Goal: Information Seeking & Learning: Check status

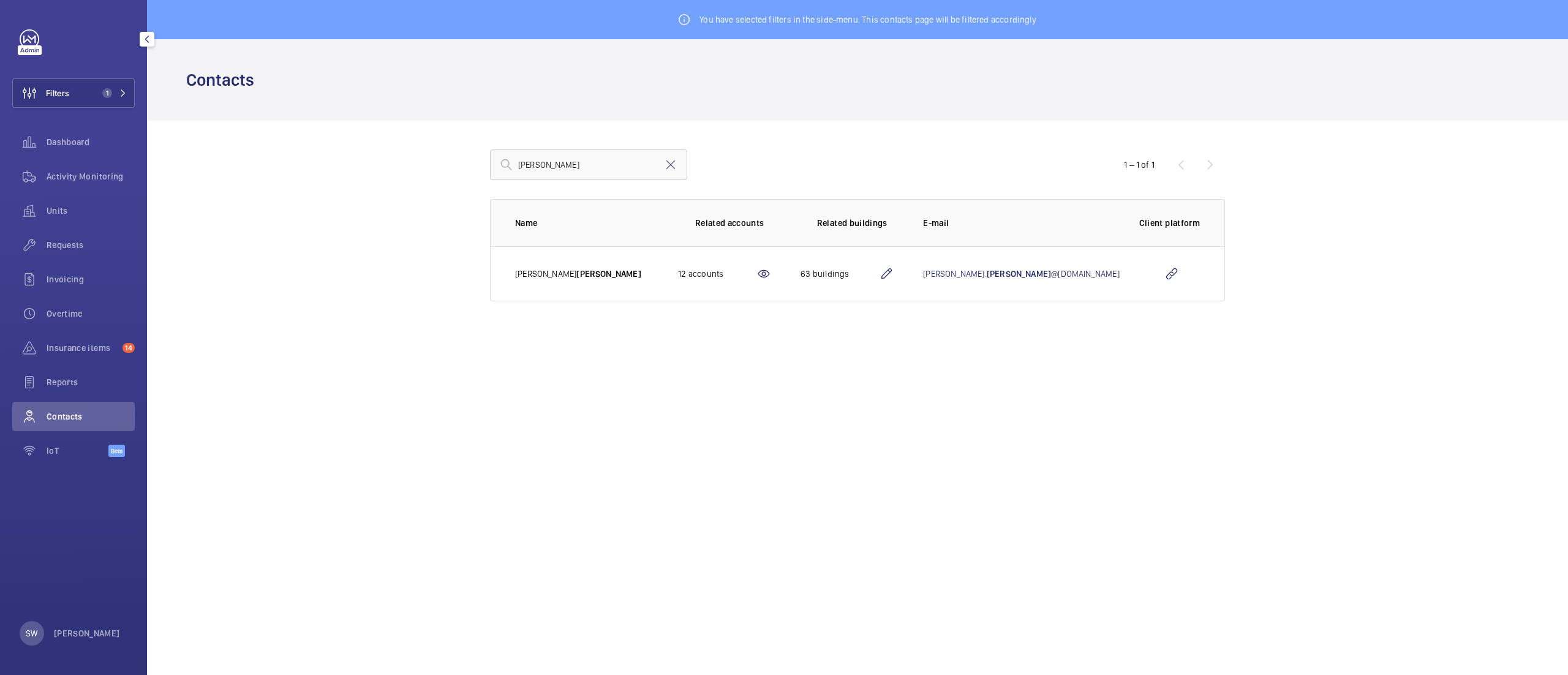
click at [70, 98] on button "Filters 1" at bounding box center [73, 92] width 123 height 29
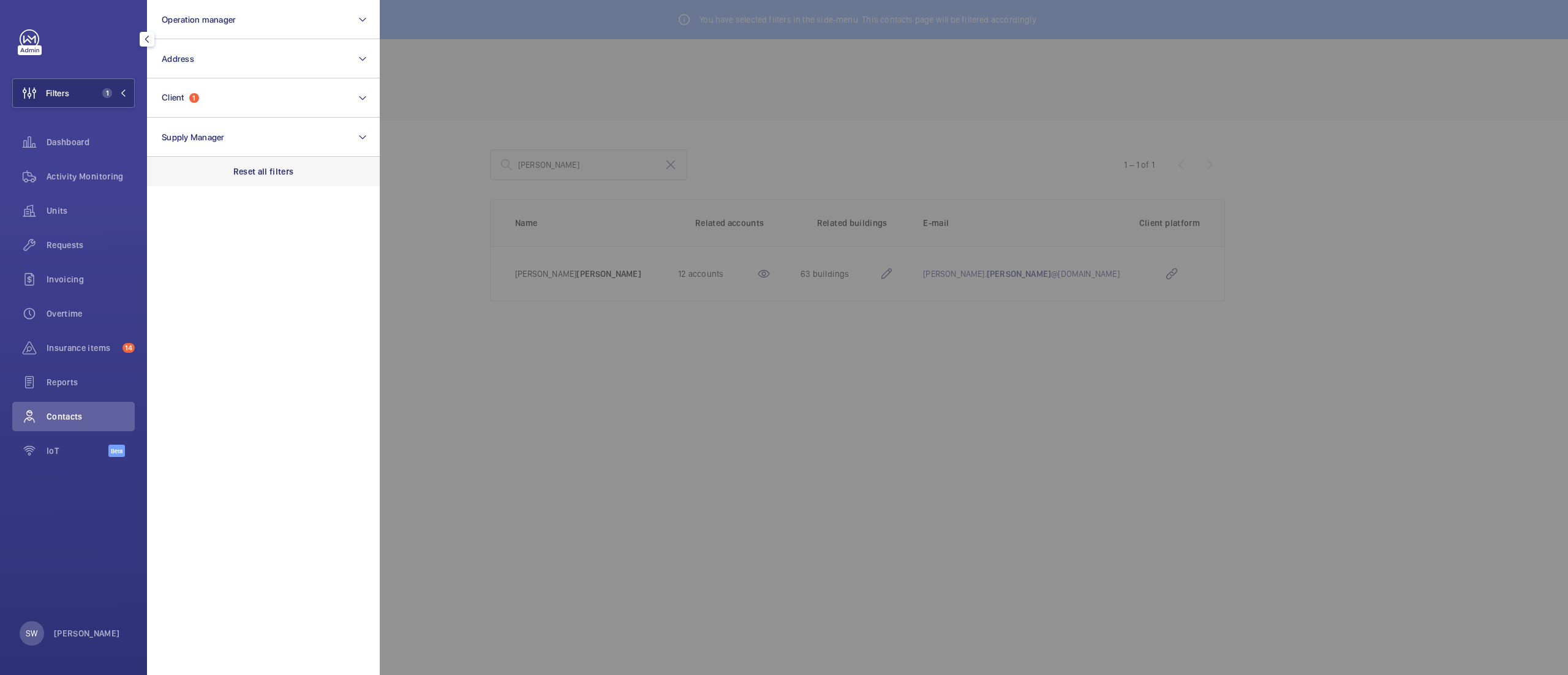
click at [319, 186] on section "Operation manager Address Client 1 Supply Manager Reset all filters" at bounding box center [263, 338] width 233 height 675
drag, startPoint x: 293, startPoint y: 173, endPoint x: 284, endPoint y: 168, distance: 10.3
click at [292, 171] on p "Reset all filters" at bounding box center [263, 171] width 60 height 12
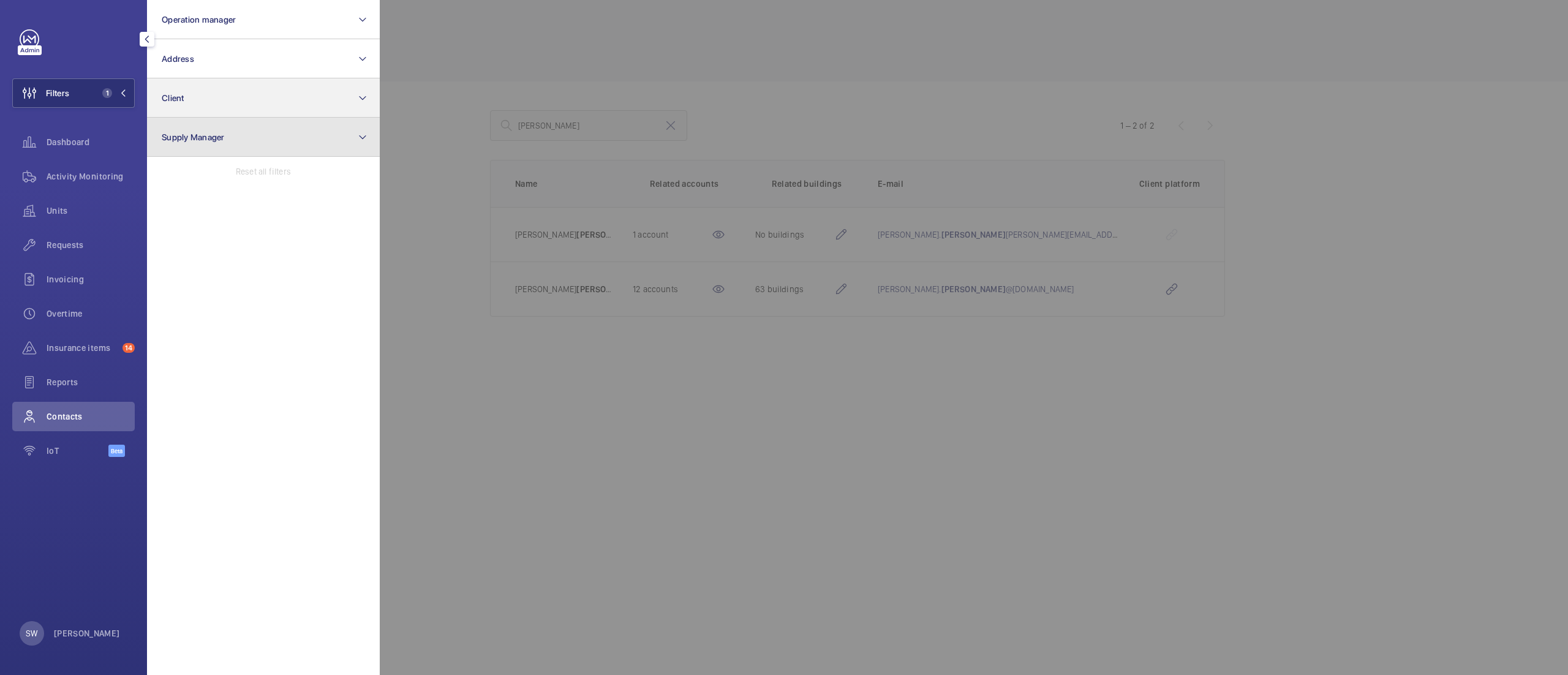
click at [226, 115] on section "Operation manager Address Client Supply Manager Reset all filters" at bounding box center [263, 338] width 233 height 675
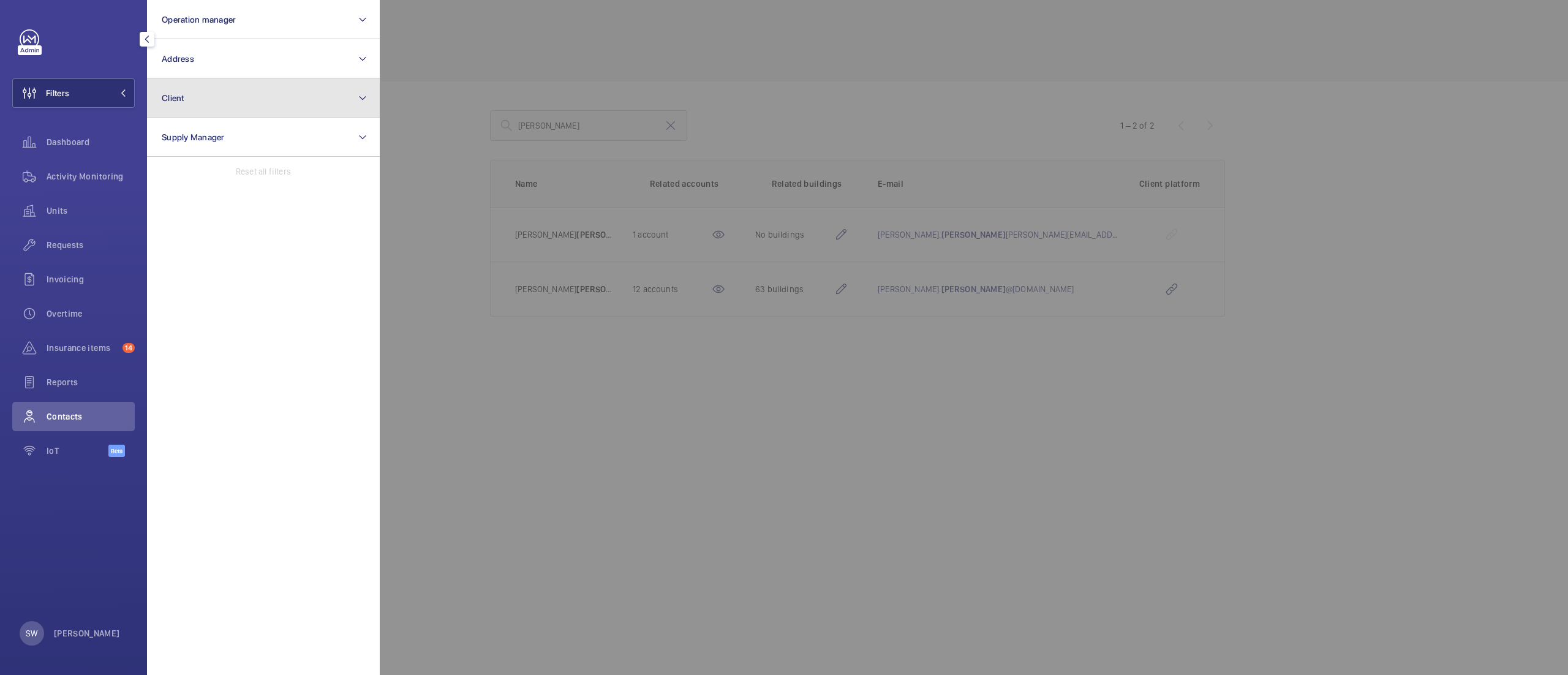
click at [231, 92] on button "Client" at bounding box center [263, 98] width 233 height 39
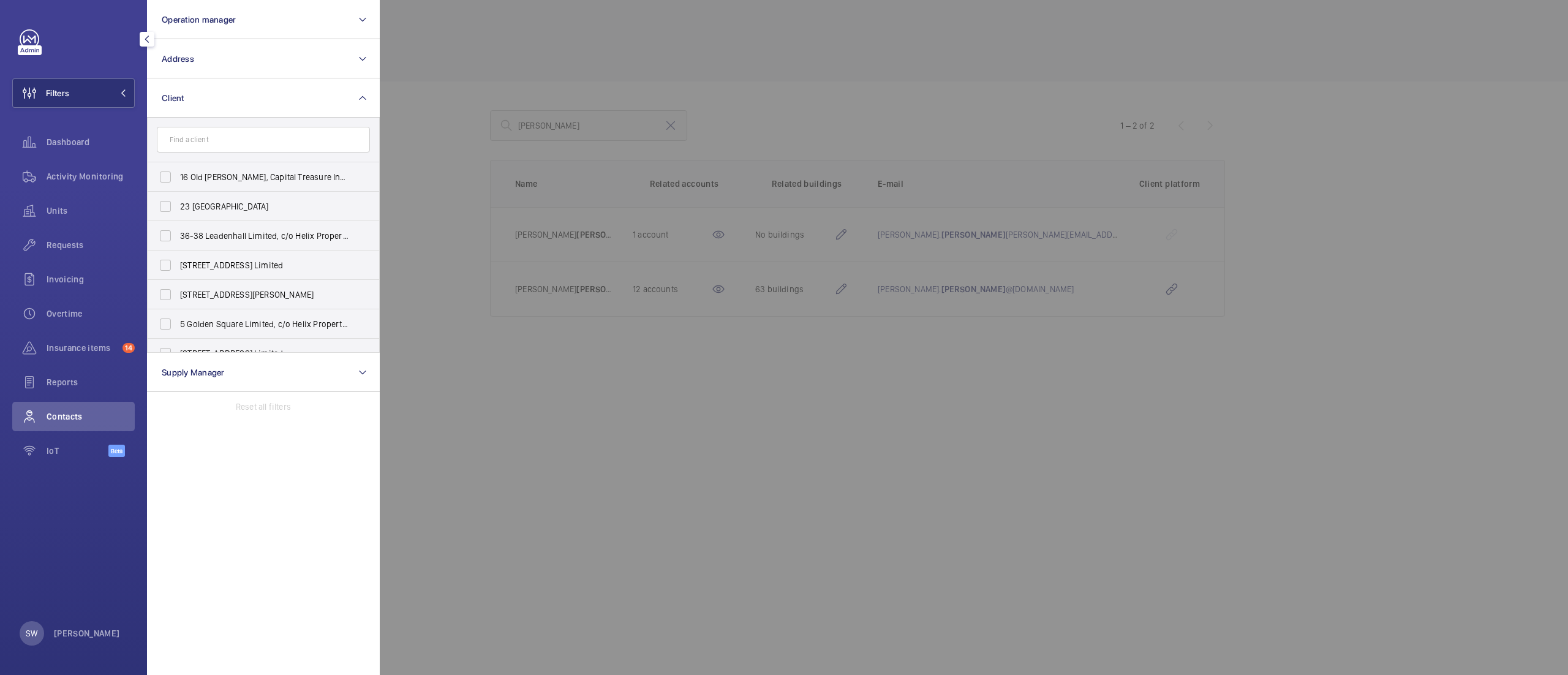
click at [226, 144] on input "text" at bounding box center [264, 139] width 213 height 26
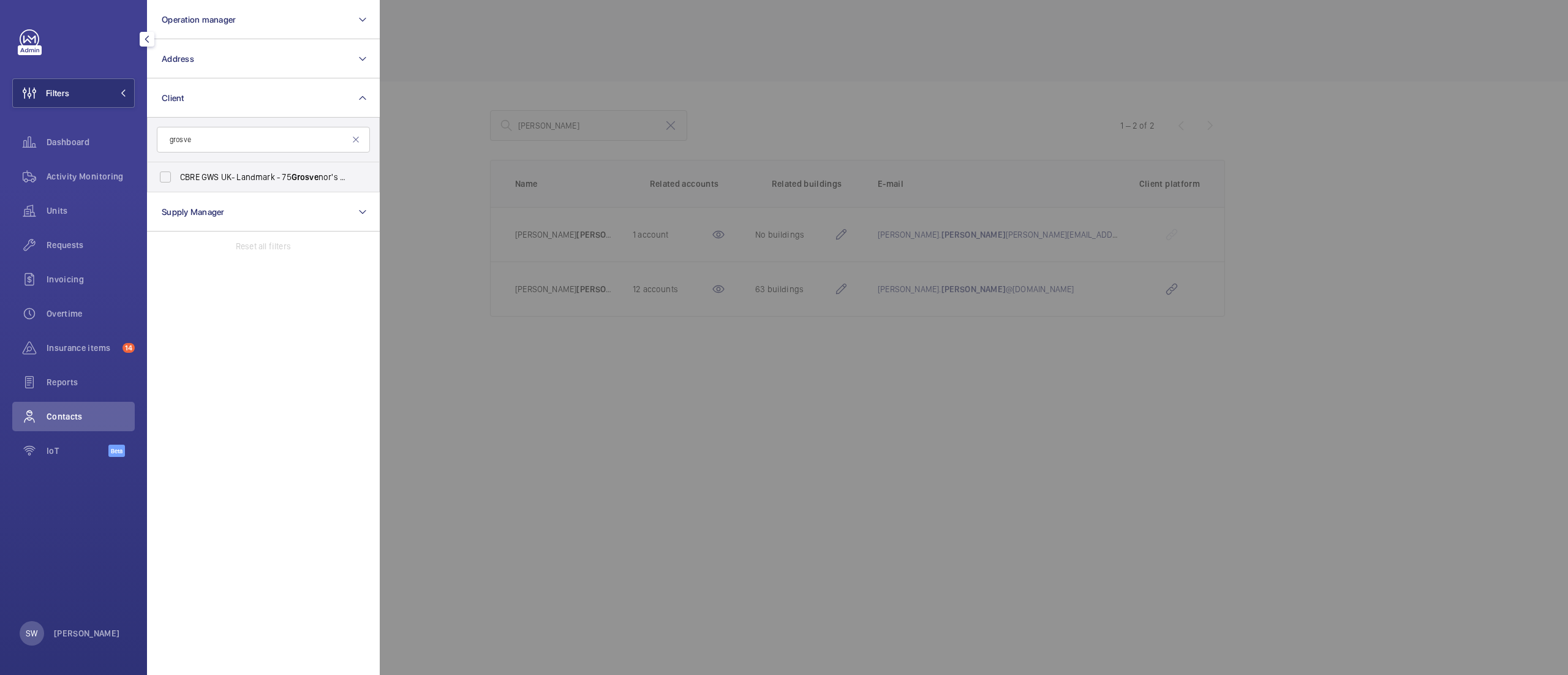
type input "grosven"
type input "mayfair"
click at [261, 171] on span "CBRE GWS UK- Landmark The Space Mayfair" at bounding box center [264, 177] width 168 height 12
click at [178, 171] on input "CBRE GWS UK- Landmark The Space Mayfair" at bounding box center [165, 177] width 25 height 25
checkbox input "true"
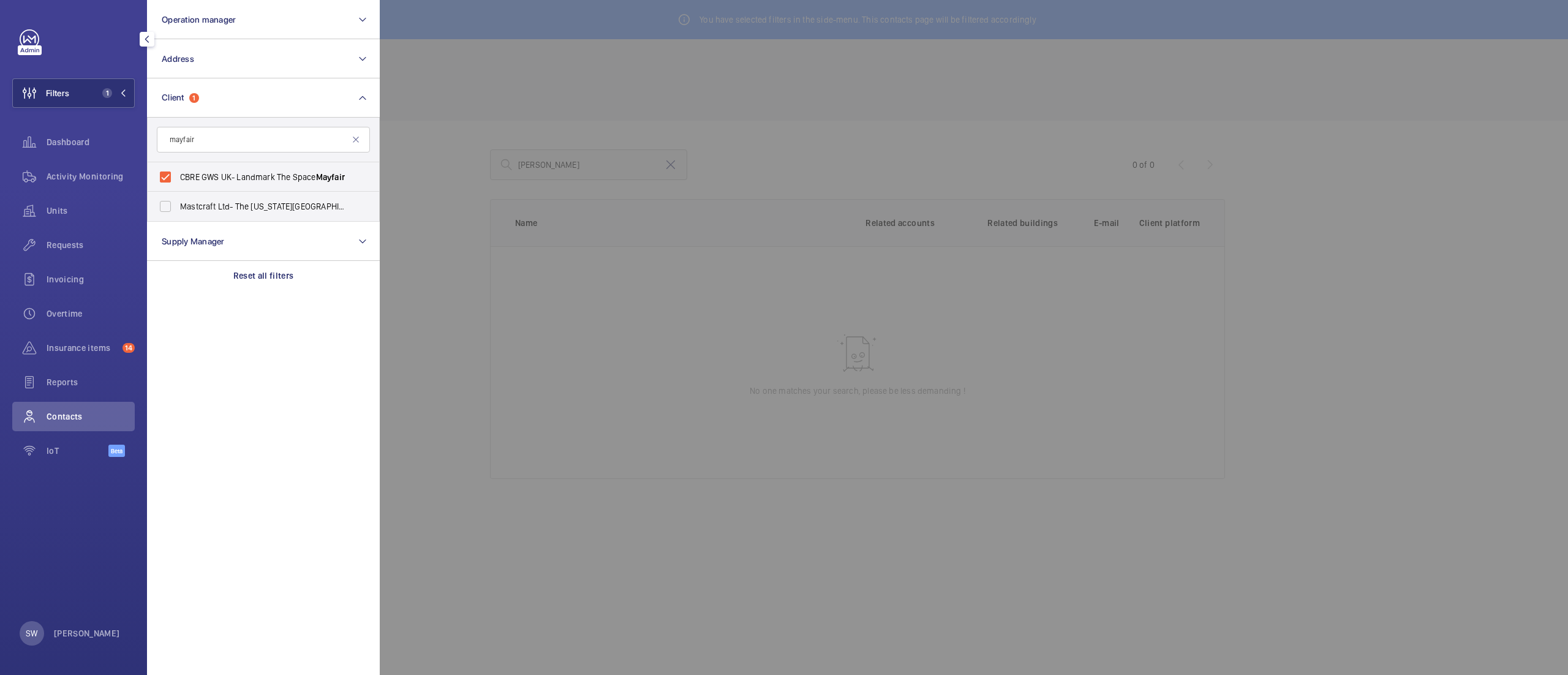
click at [676, 100] on div at bounding box center [1164, 338] width 1568 height 675
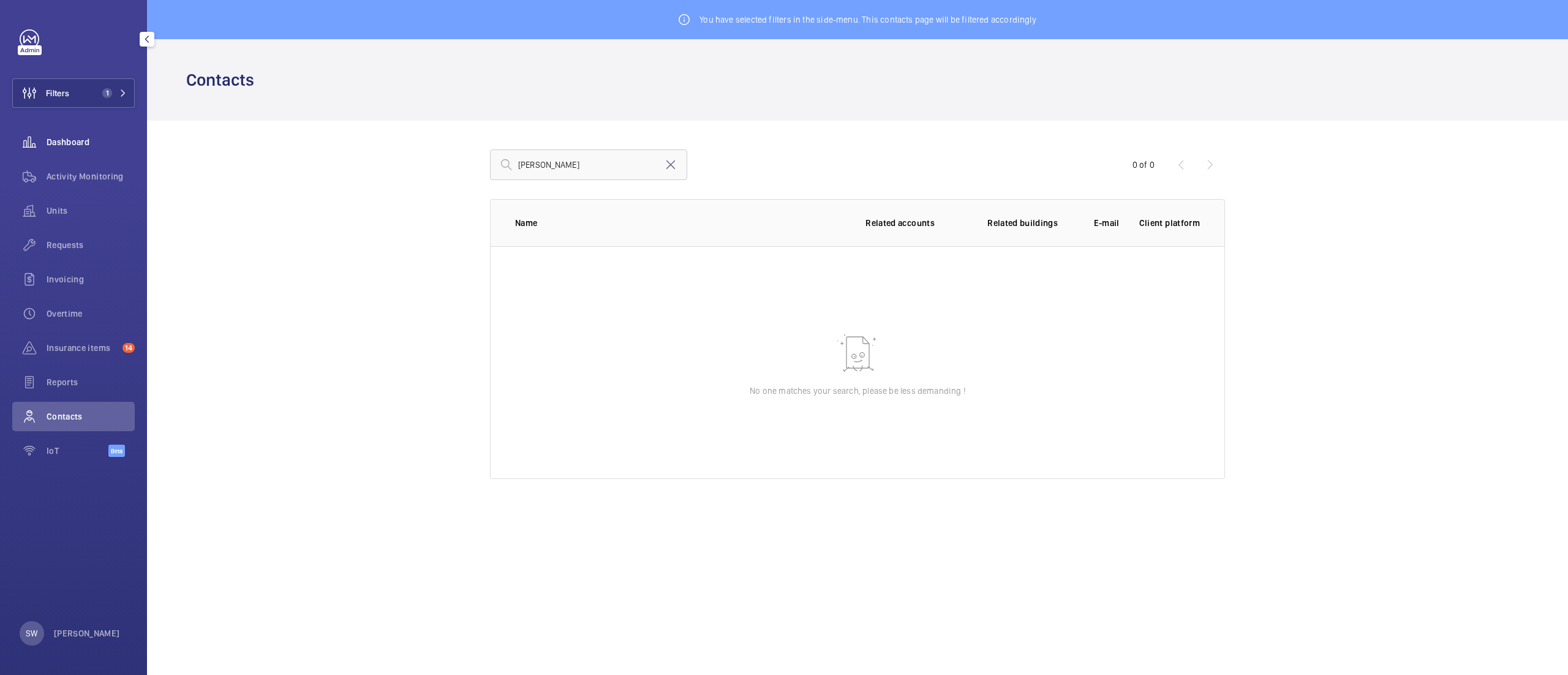
click at [71, 132] on div "Dashboard" at bounding box center [73, 142] width 123 height 29
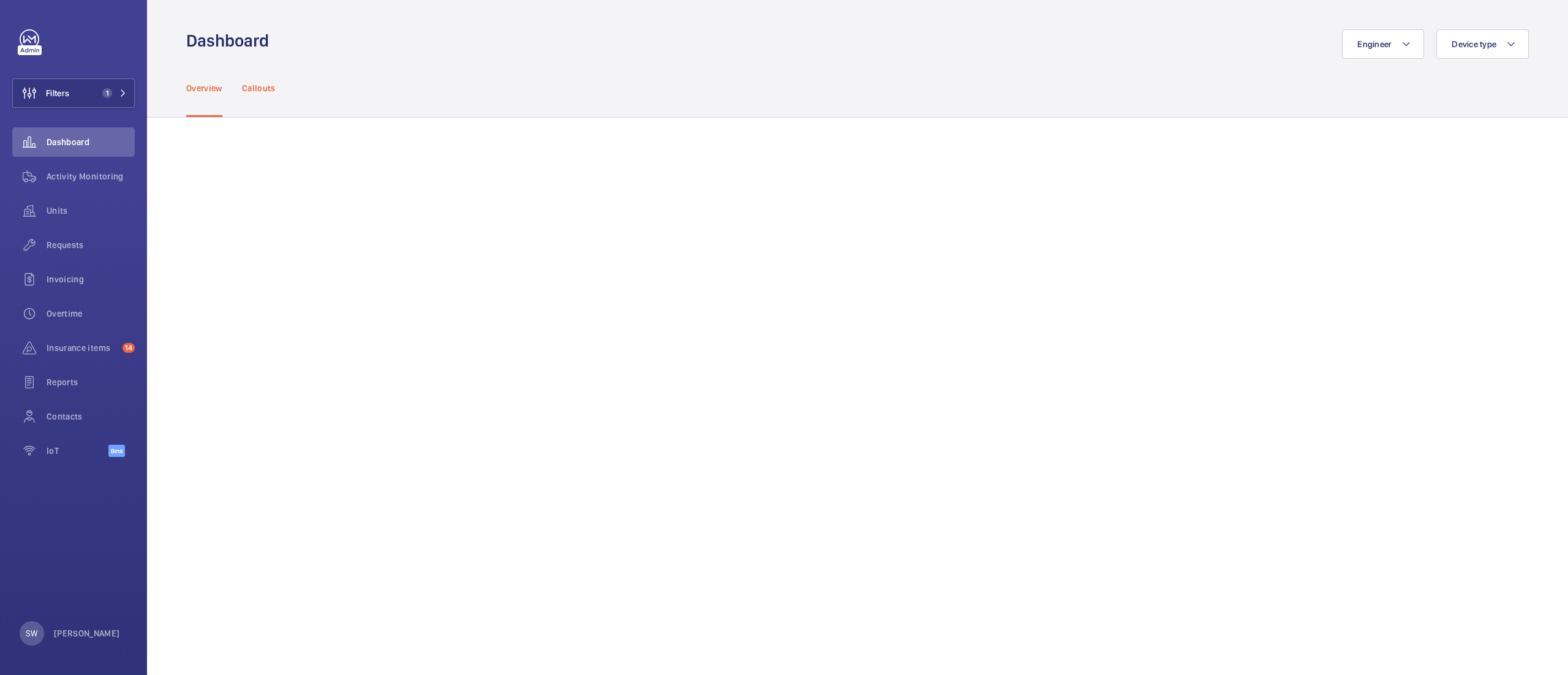
click at [271, 87] on p "Callouts" at bounding box center [258, 88] width 34 height 12
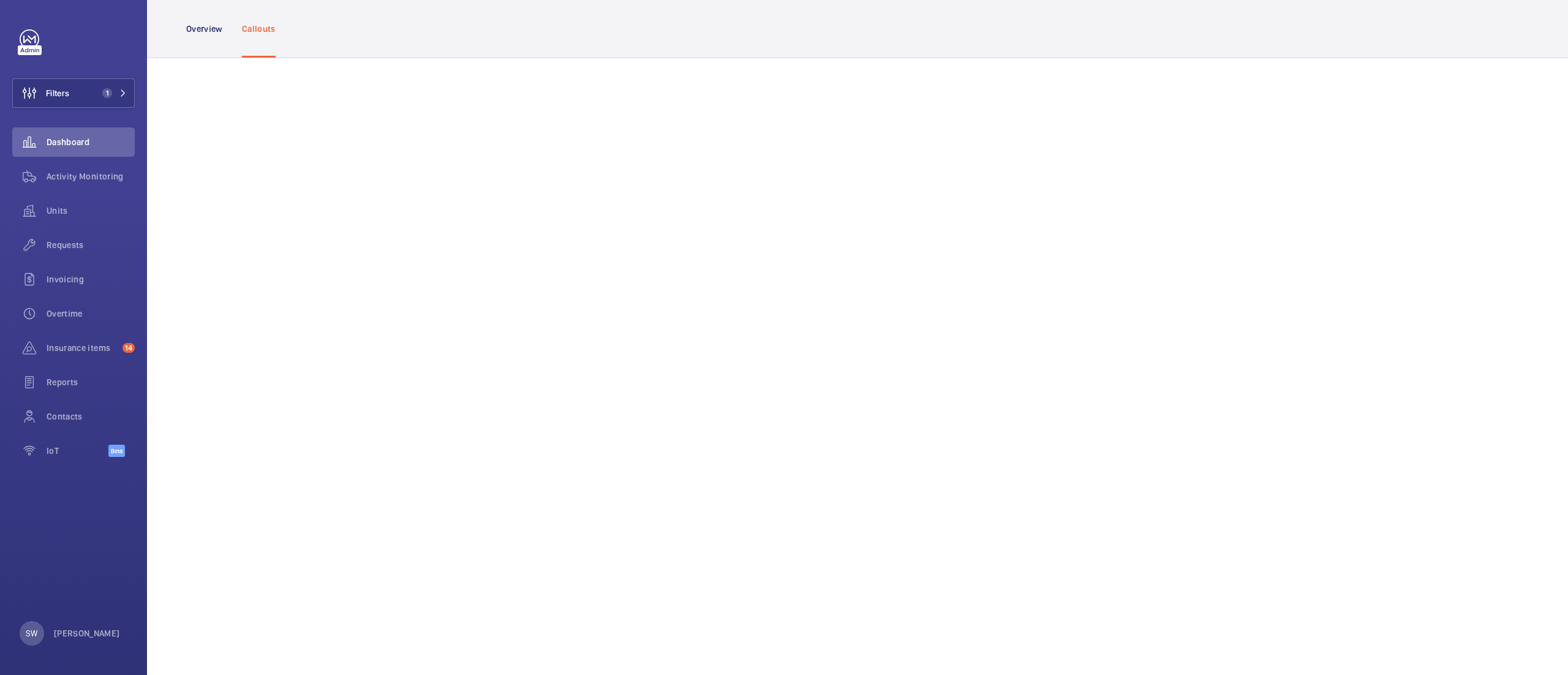
scroll to position [565, 0]
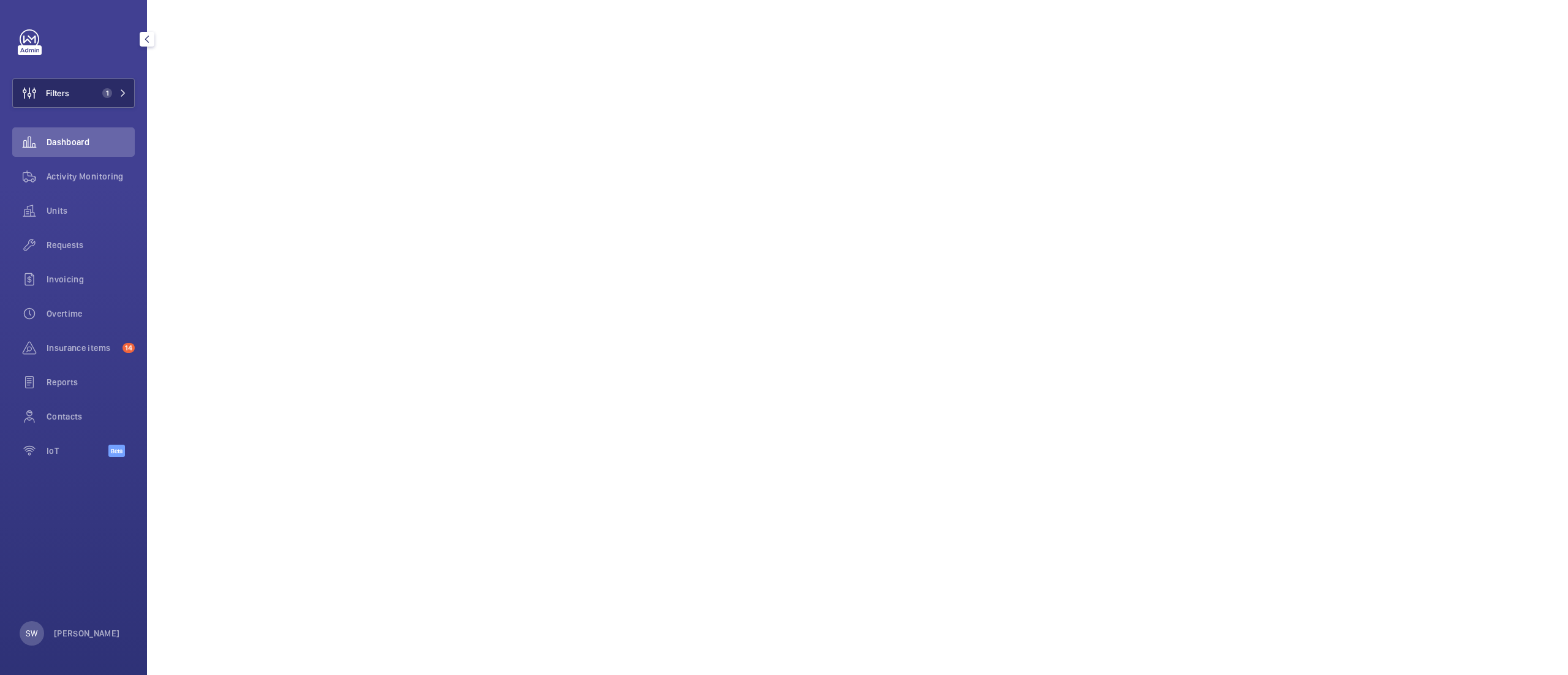
click at [98, 88] on span "1" at bounding box center [105, 92] width 15 height 10
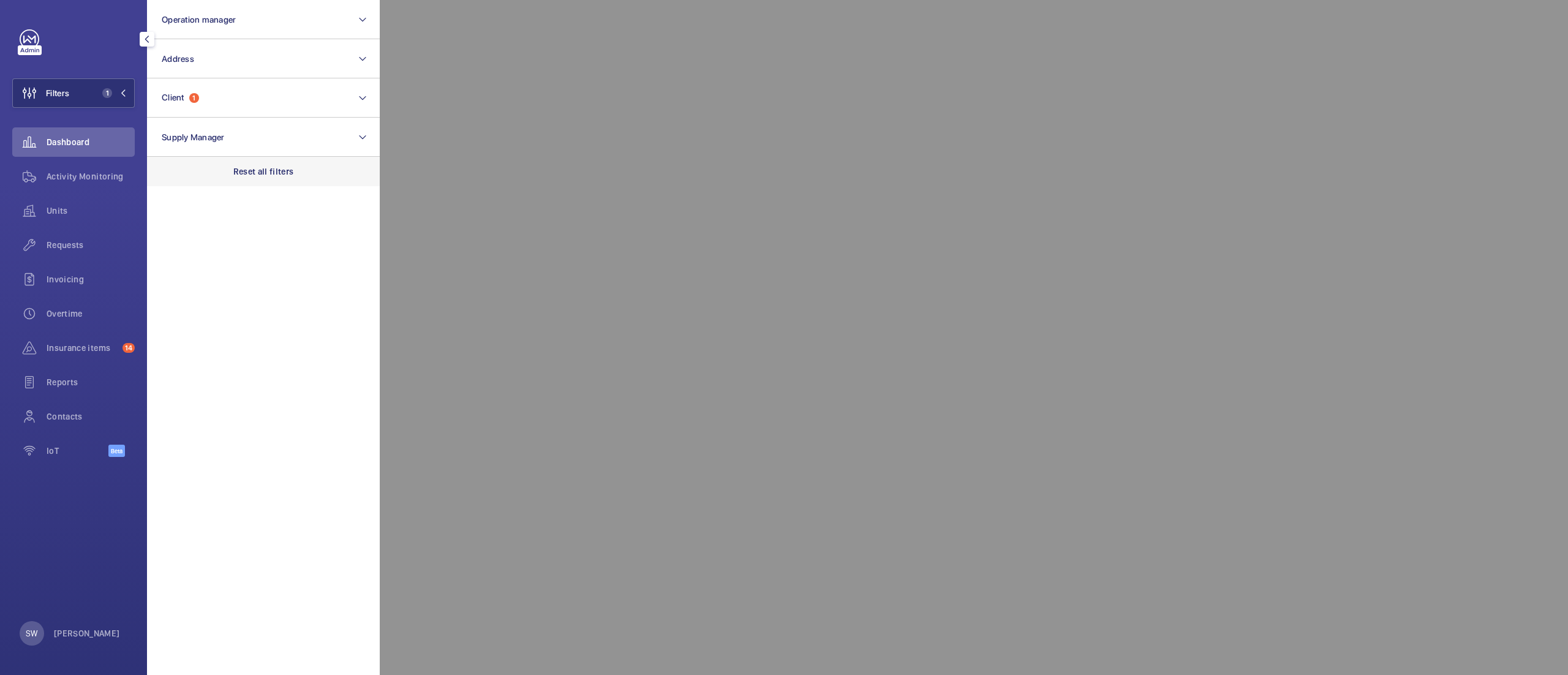
click at [302, 183] on div "Reset all filters" at bounding box center [263, 171] width 233 height 29
click at [253, 104] on button "Client" at bounding box center [263, 98] width 233 height 39
type input "histor"
click at [204, 176] on span "CBRE GWS- Natural Histor y Museum" at bounding box center [264, 177] width 168 height 12
click at [178, 176] on input "CBRE GWS- Natural Histor y Museum" at bounding box center [165, 177] width 25 height 25
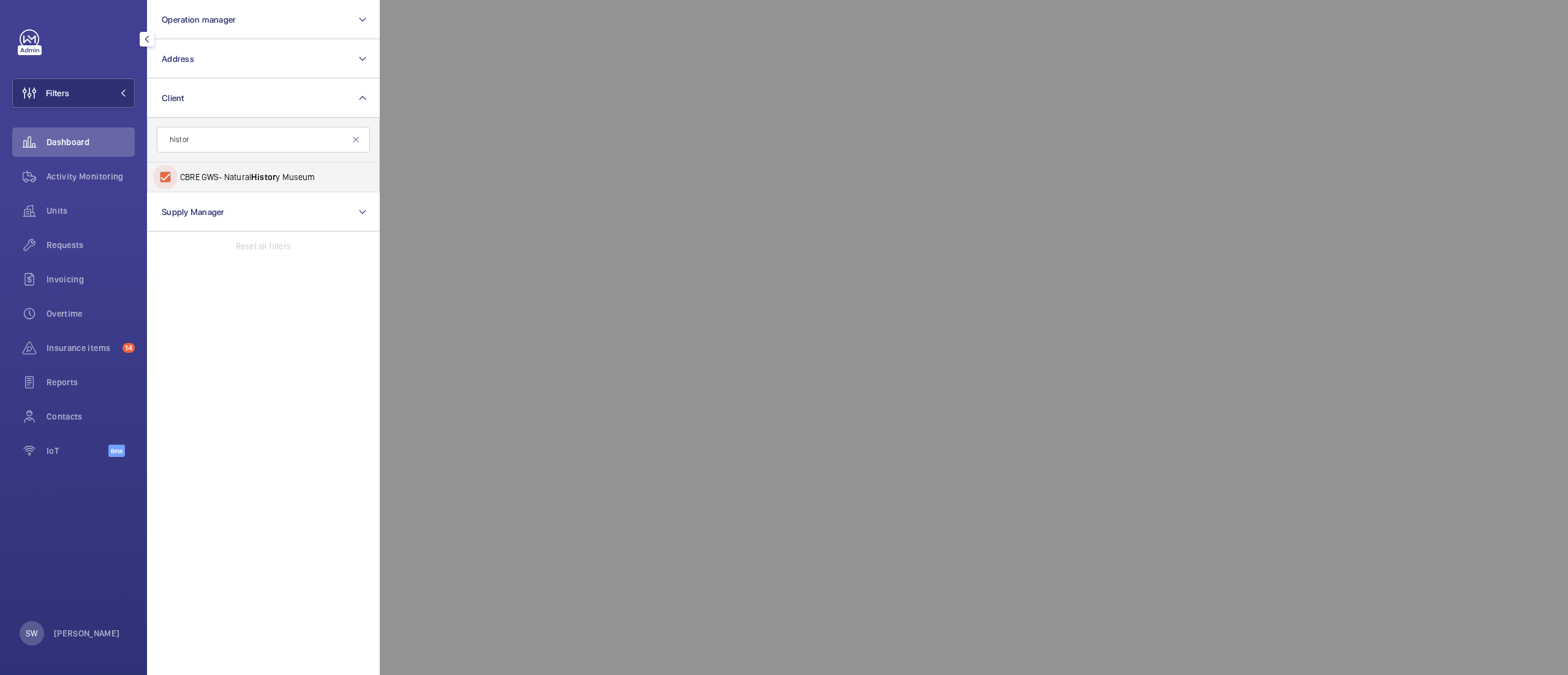
checkbox input "true"
click at [1546, 345] on div at bounding box center [1164, 338] width 1568 height 675
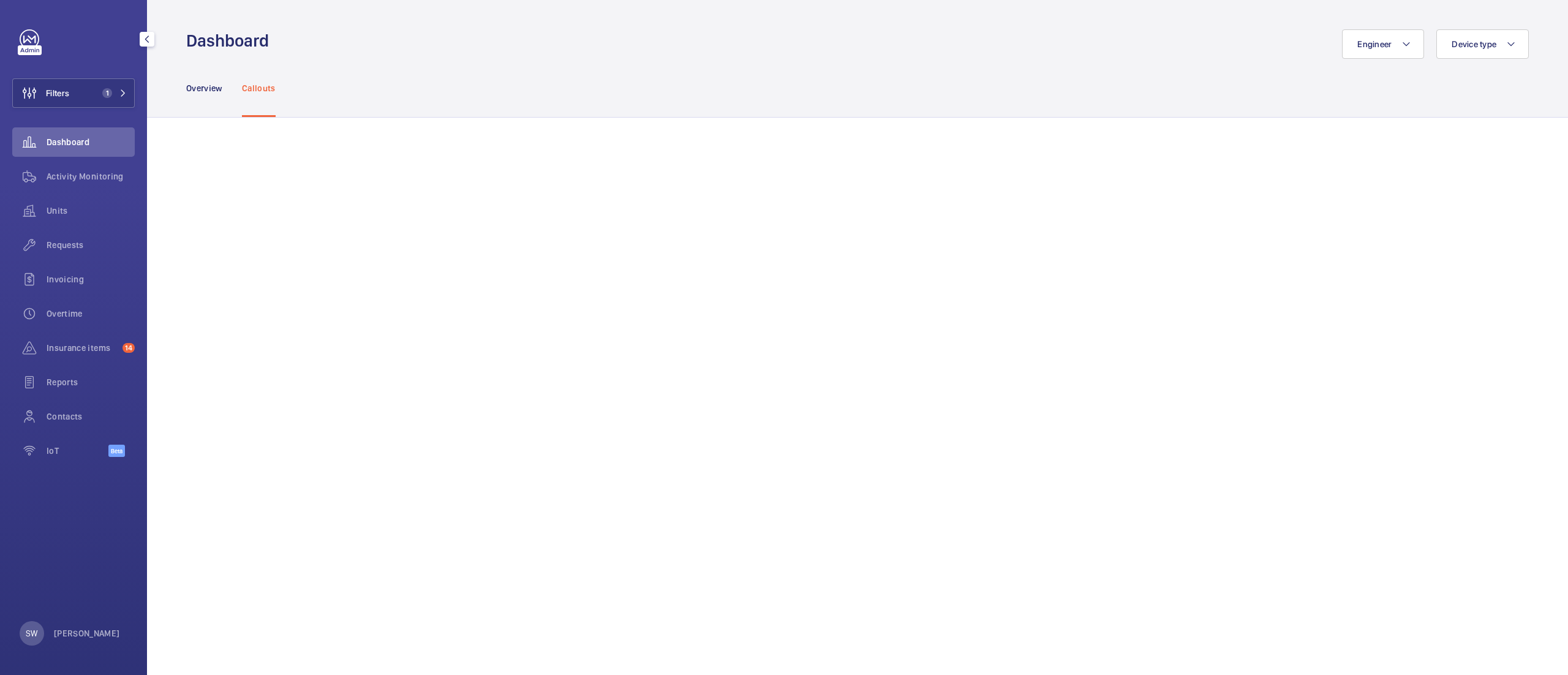
scroll to position [464, 0]
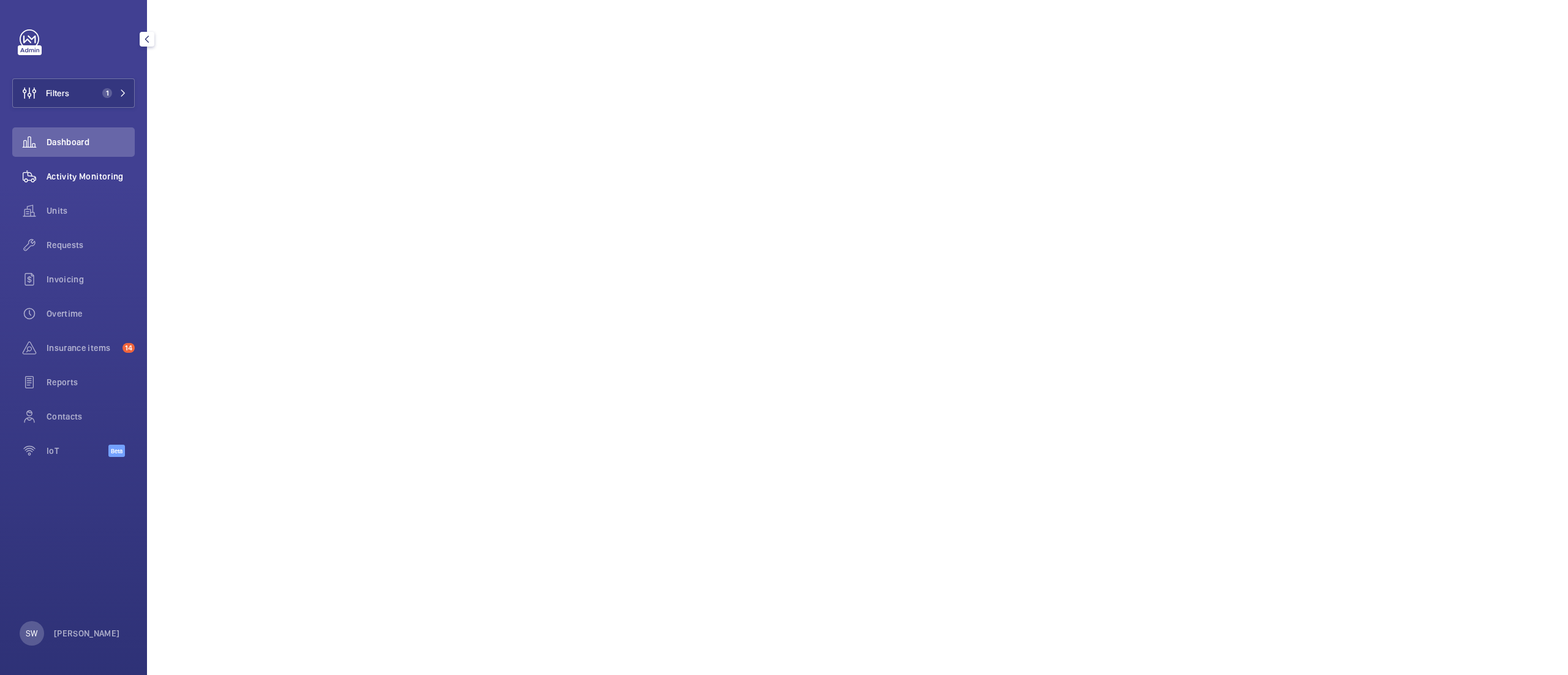
click at [92, 179] on span "Activity Monitoring" at bounding box center [91, 177] width 88 height 12
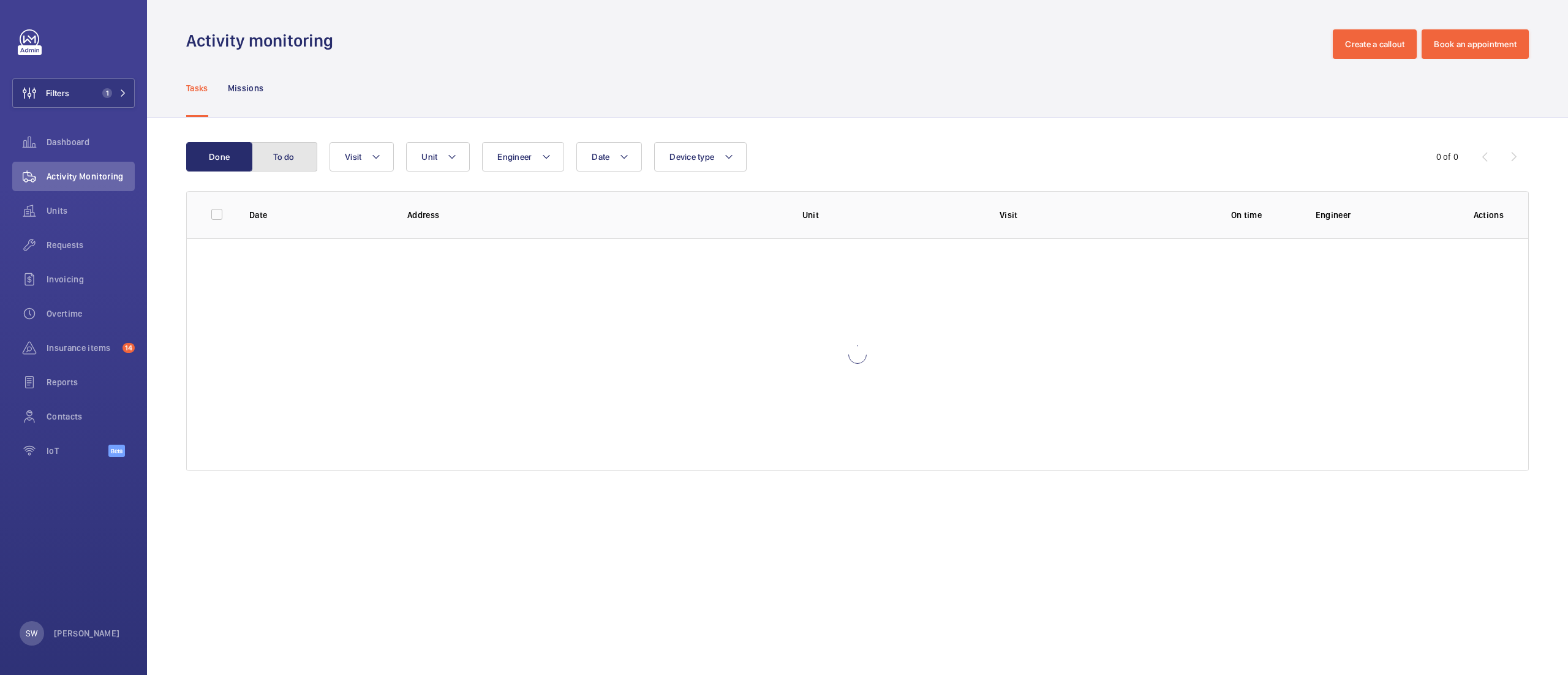
click at [273, 164] on button "To do" at bounding box center [284, 156] width 66 height 29
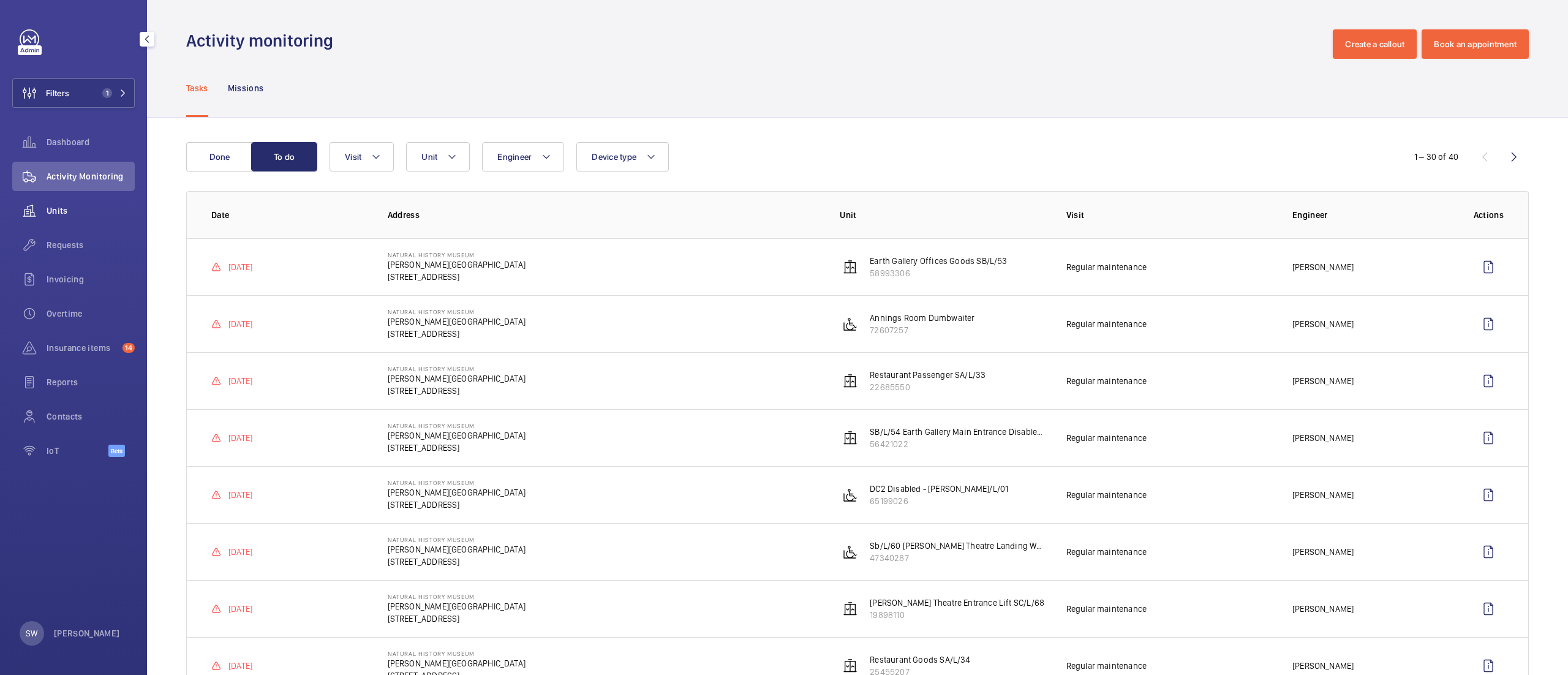
drag, startPoint x: 106, startPoint y: 218, endPoint x: 112, endPoint y: 213, distance: 7.8
click at [106, 218] on div "Units" at bounding box center [73, 210] width 123 height 29
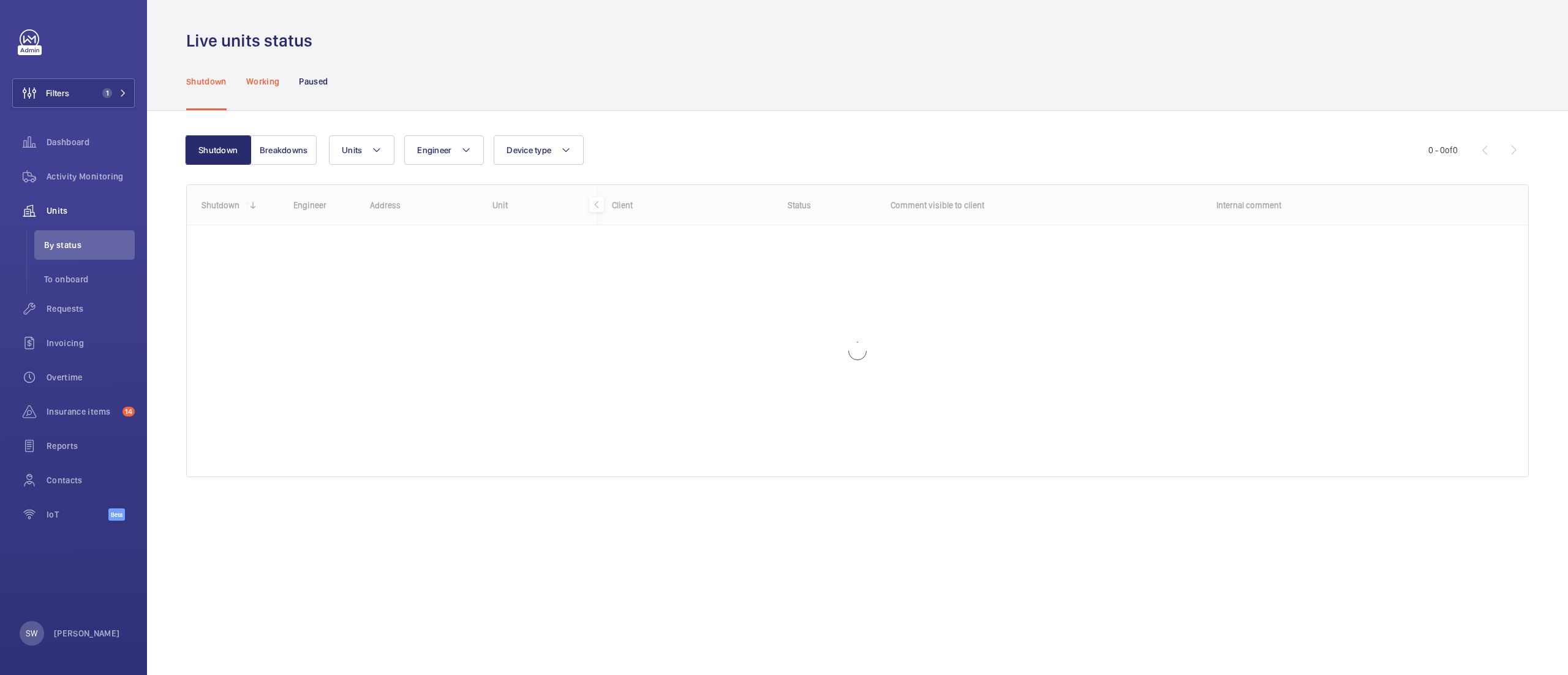
click at [267, 86] on p "Working" at bounding box center [263, 81] width 33 height 12
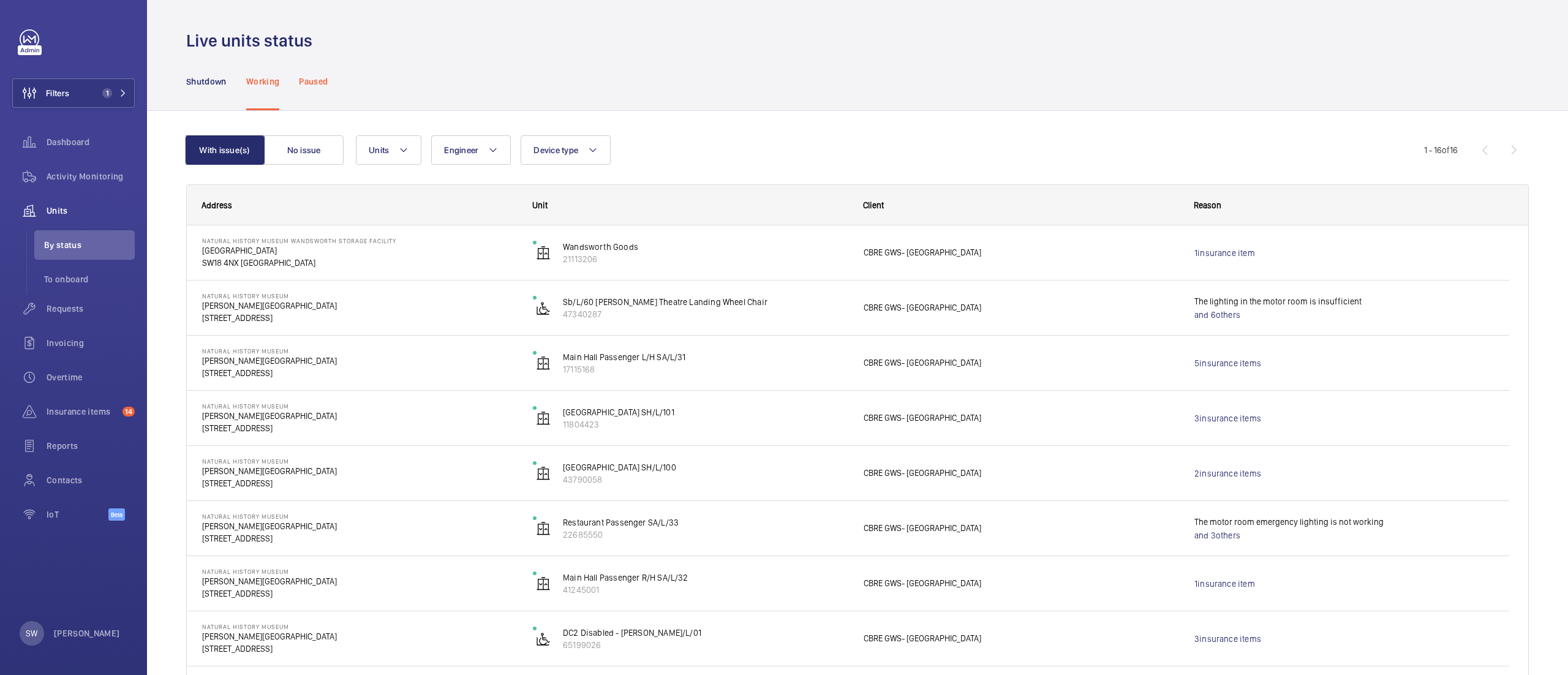
click at [311, 83] on p "Paused" at bounding box center [313, 81] width 29 height 12
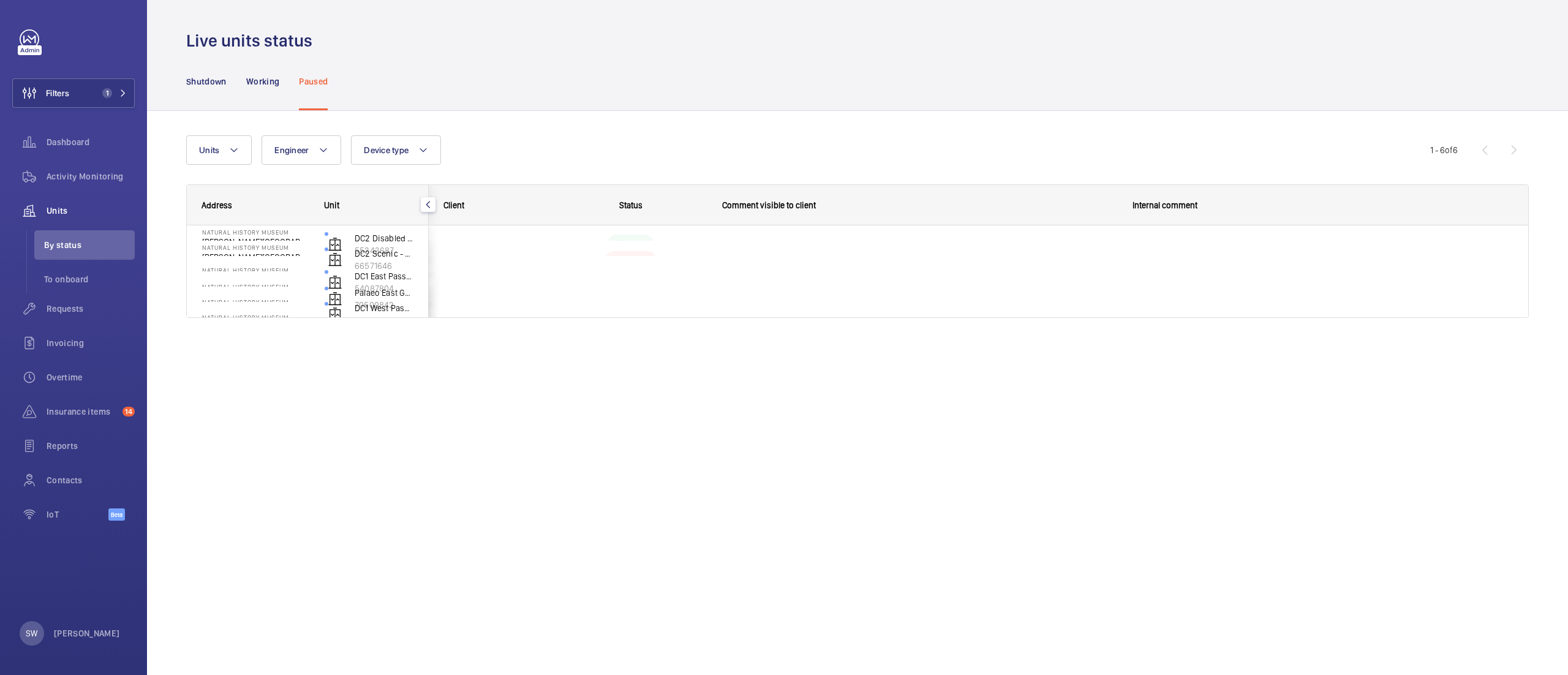
click at [245, 66] on nav "Shutdown Working Paused" at bounding box center [257, 81] width 141 height 58
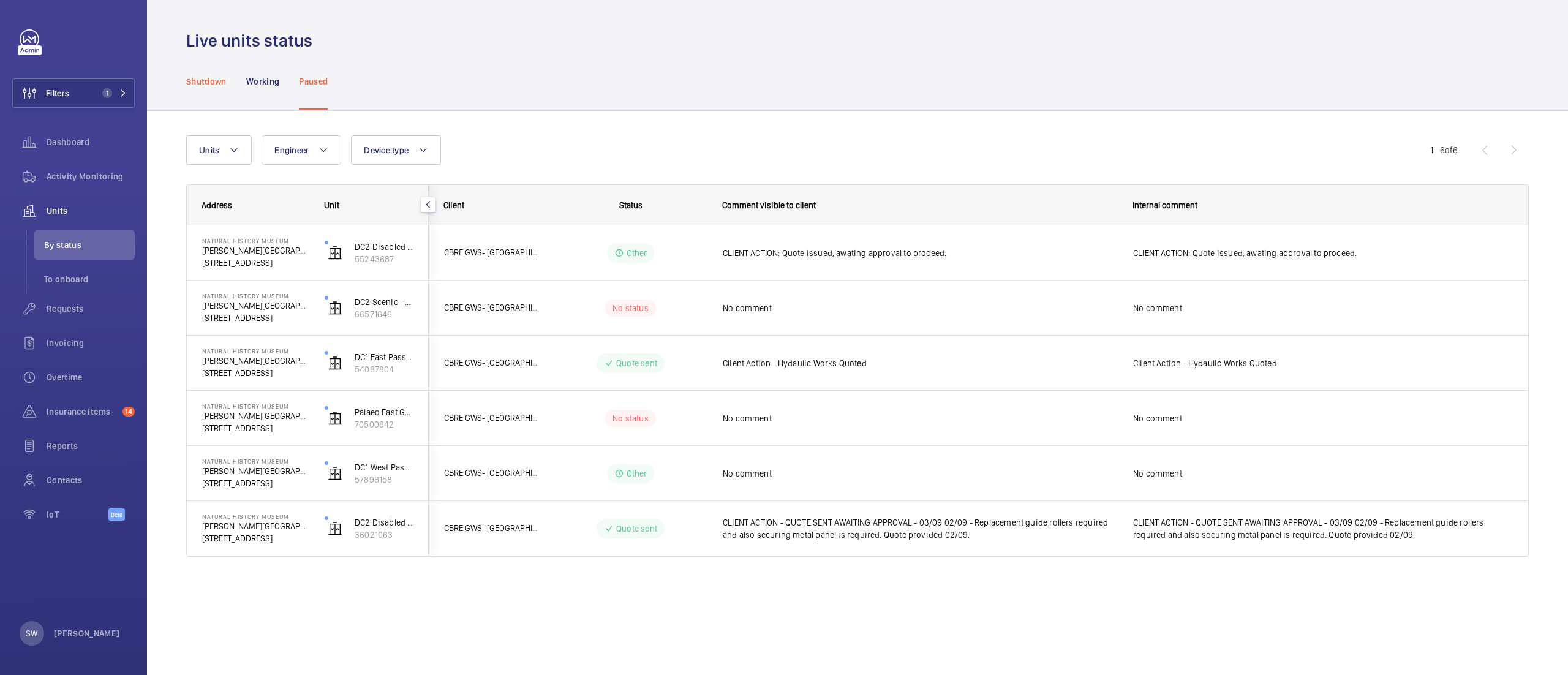
click at [195, 73] on div "Shutdown" at bounding box center [206, 81] width 40 height 58
